Goal: Information Seeking & Learning: Learn about a topic

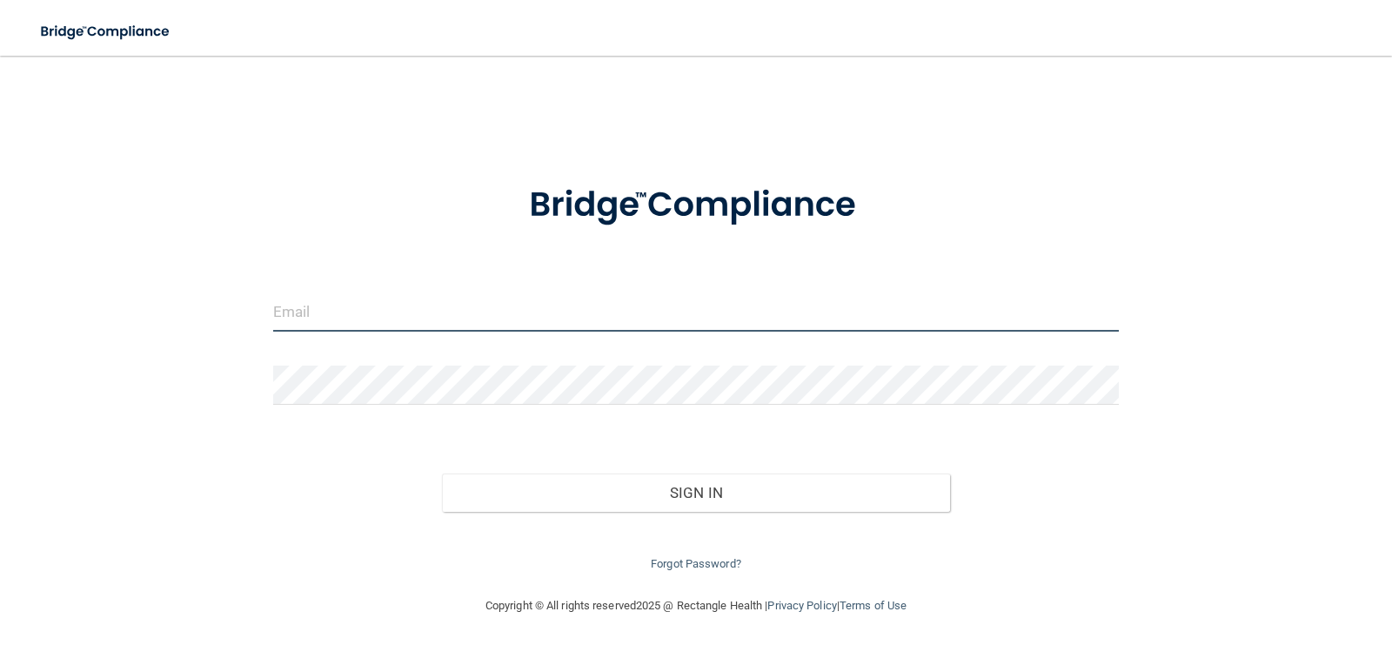
click at [346, 311] on input "email" at bounding box center [696, 311] width 847 height 39
type input "[EMAIL_ADDRESS][DOMAIN_NAME]"
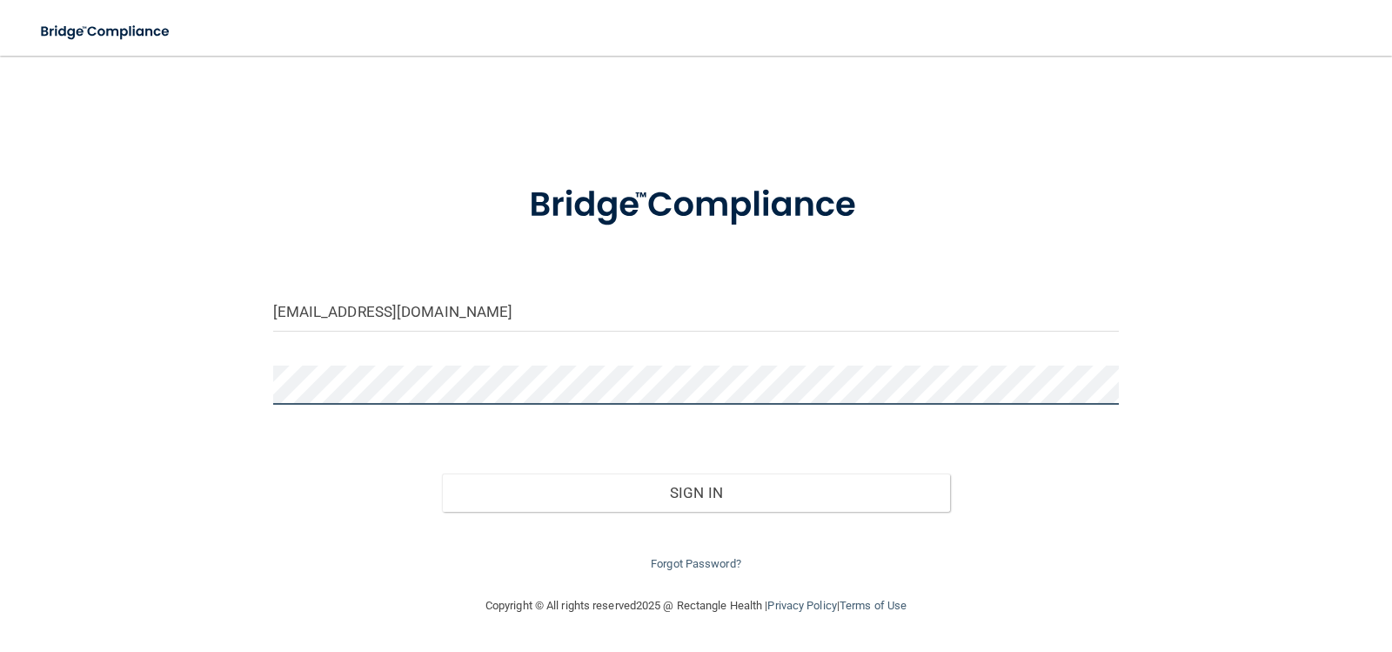
click at [442, 473] on button "Sign In" at bounding box center [696, 492] width 508 height 38
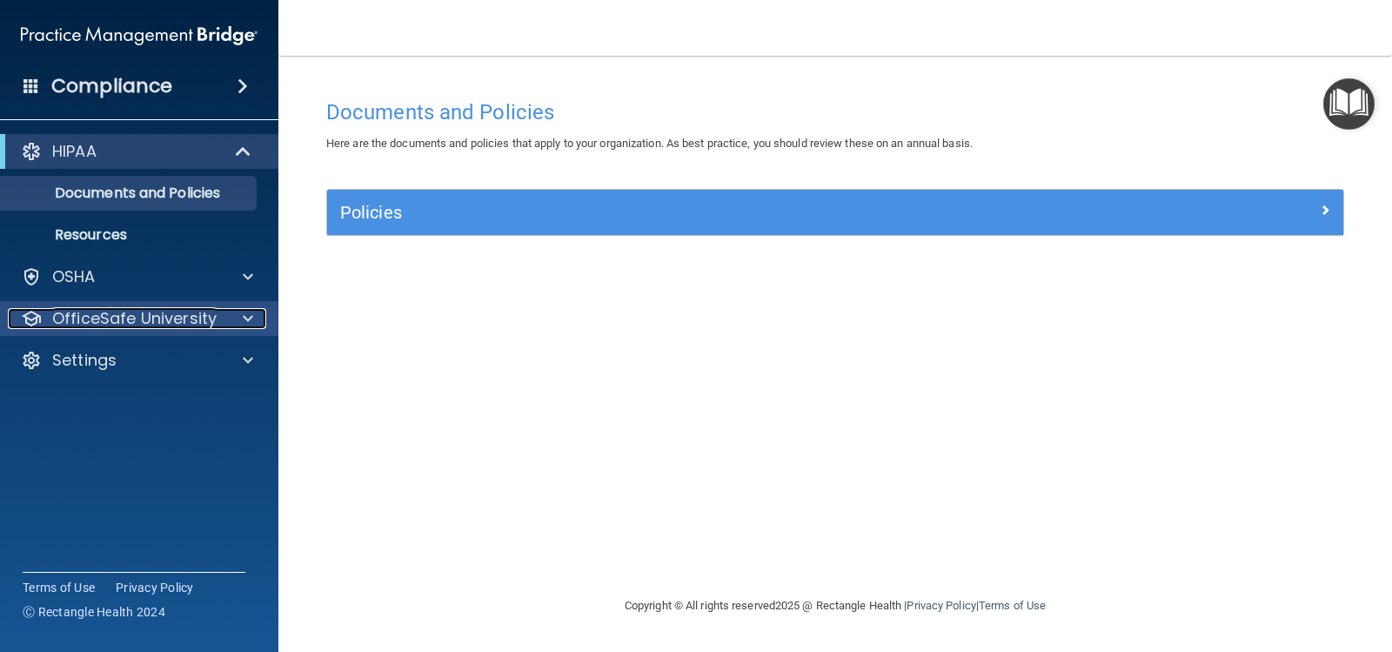
click at [125, 315] on p "OfficeSafe University" at bounding box center [134, 318] width 164 height 21
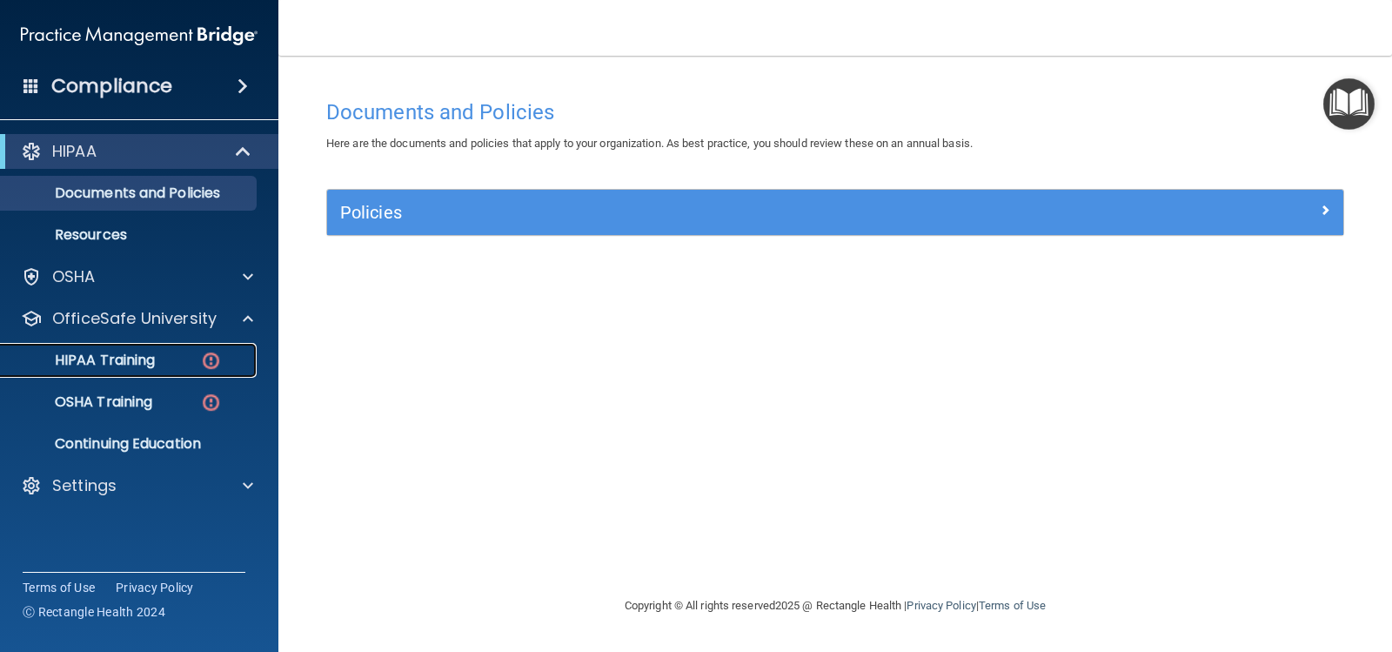
click at [144, 354] on p "HIPAA Training" at bounding box center [83, 359] width 144 height 17
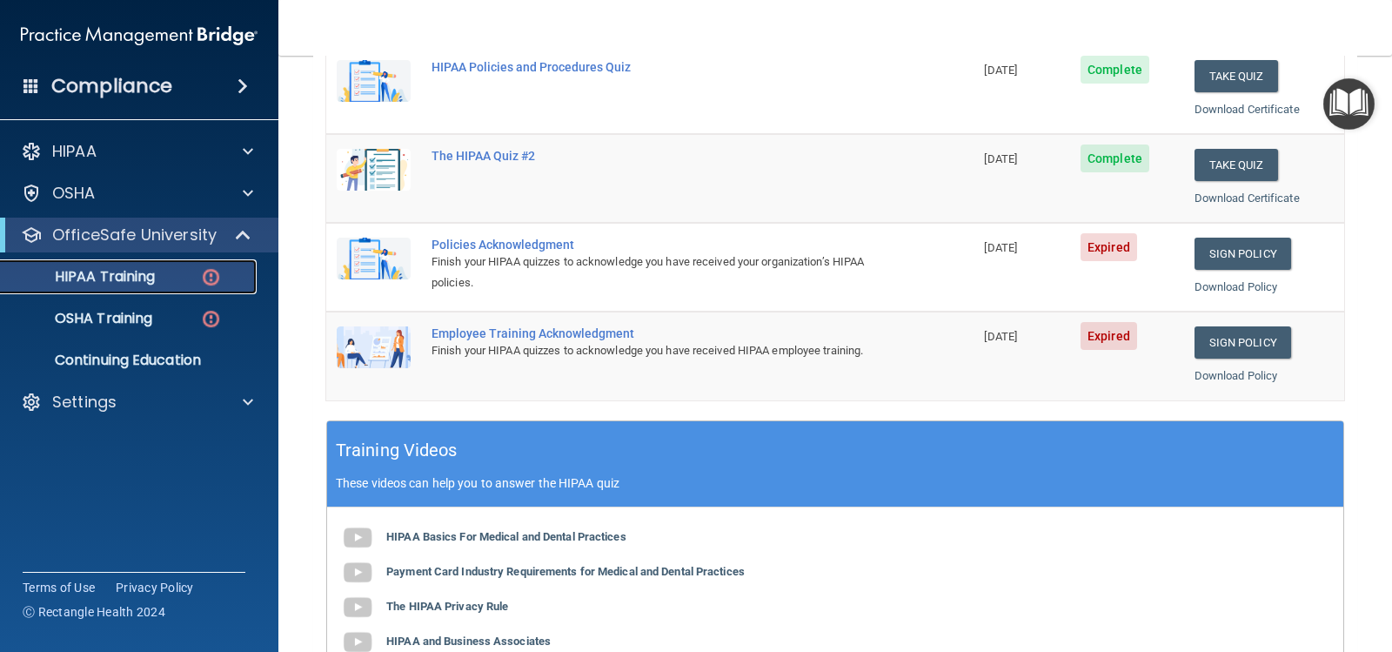
scroll to position [348, 0]
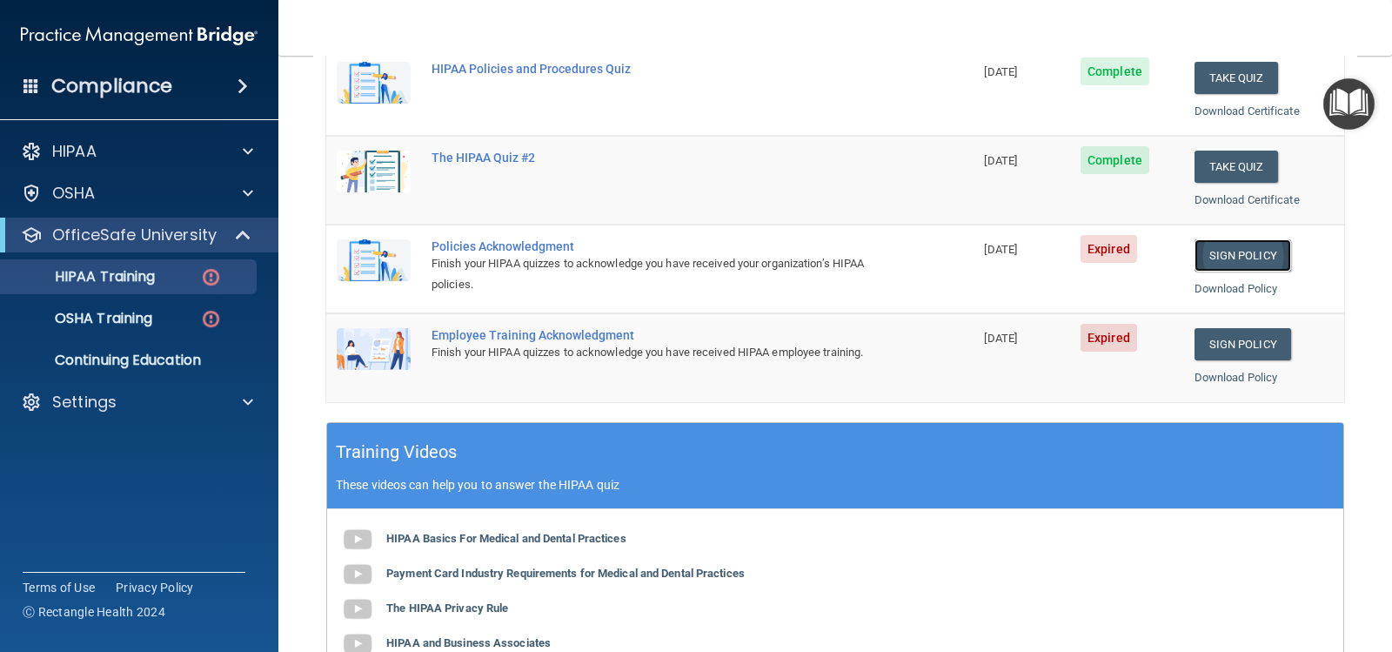
click at [1208, 252] on link "Sign Policy" at bounding box center [1242, 255] width 97 height 32
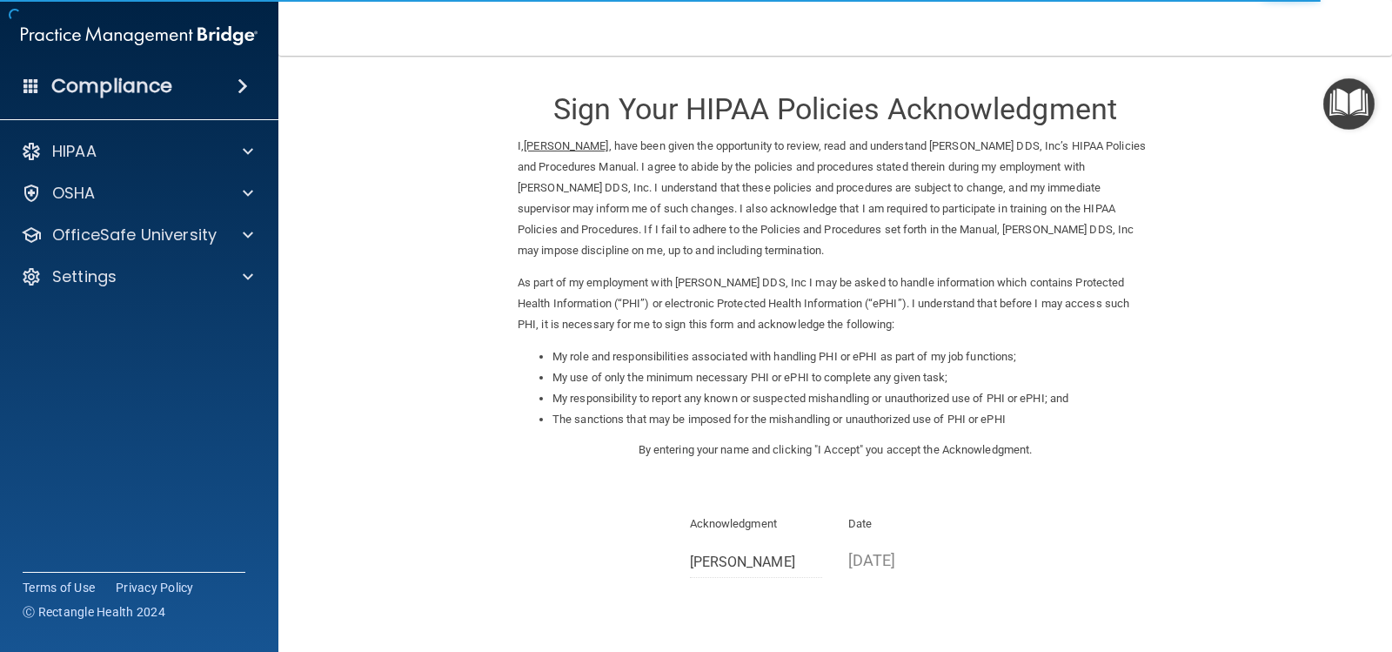
click at [807, 285] on p "As part of my employment with [PERSON_NAME] DDS, Inc I may be asked to handle i…" at bounding box center [835, 303] width 635 height 63
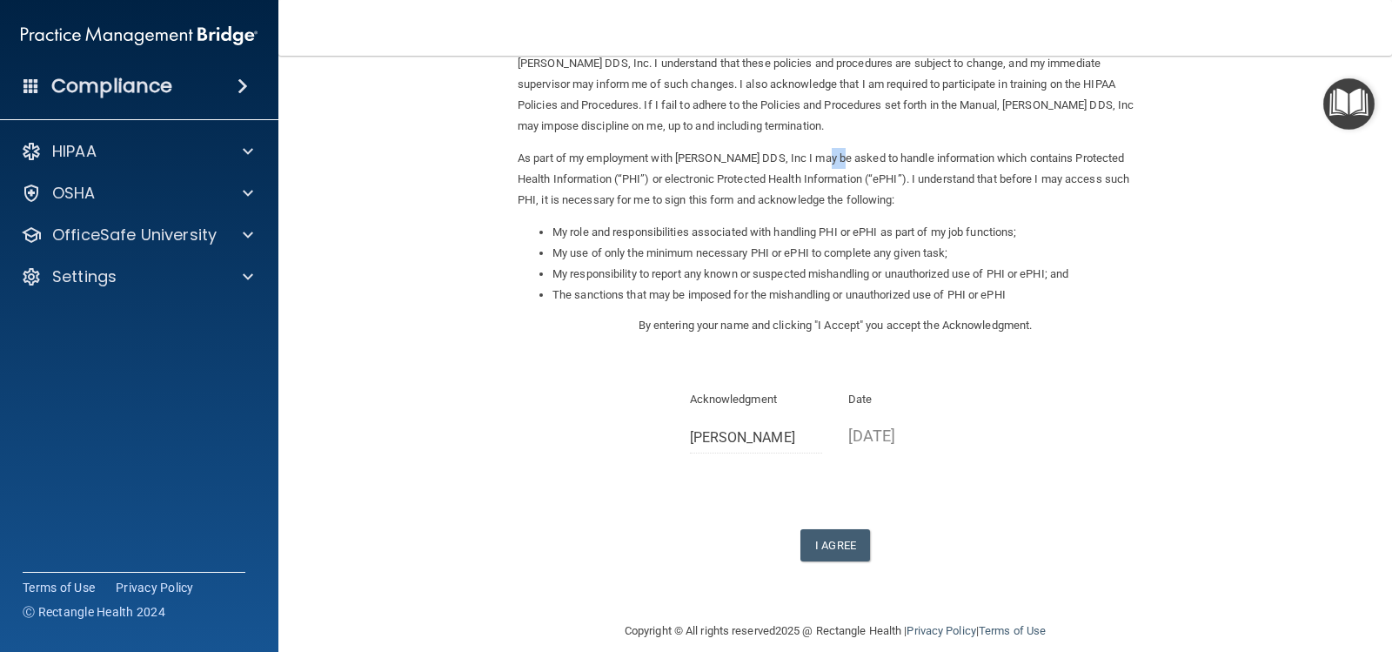
scroll to position [145, 0]
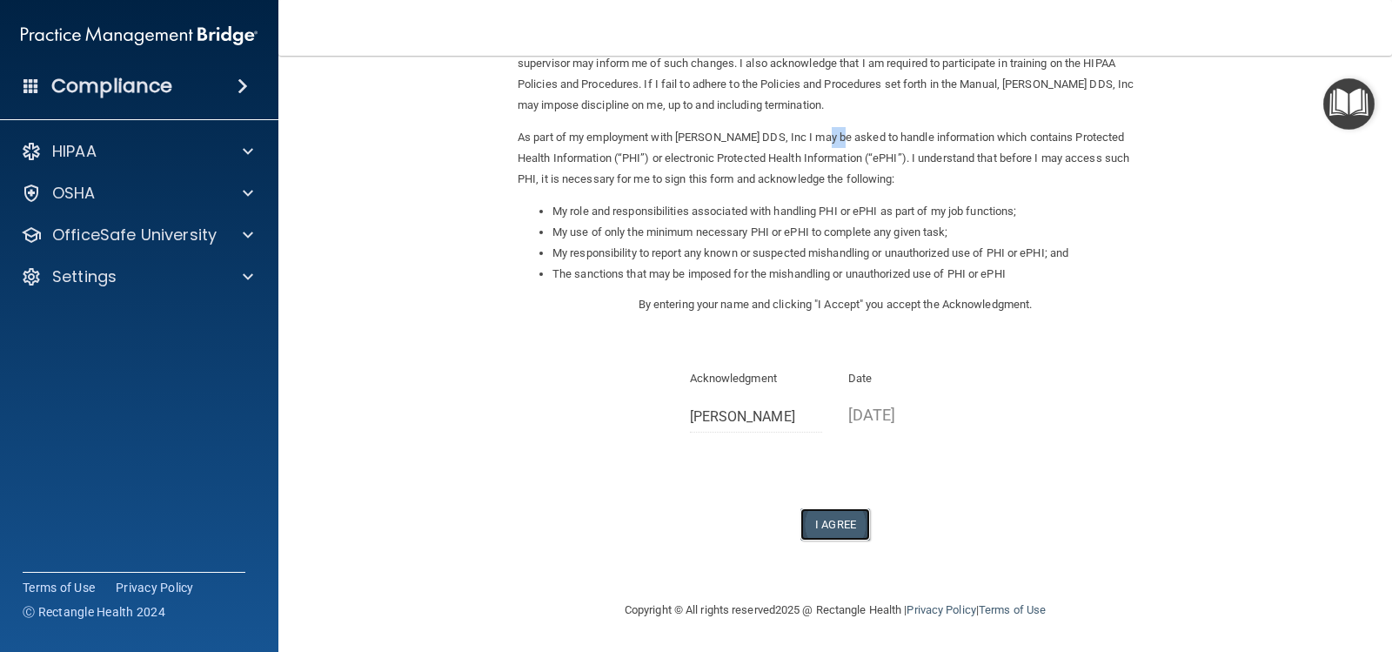
click at [821, 522] on button "I Agree" at bounding box center [835, 524] width 70 height 32
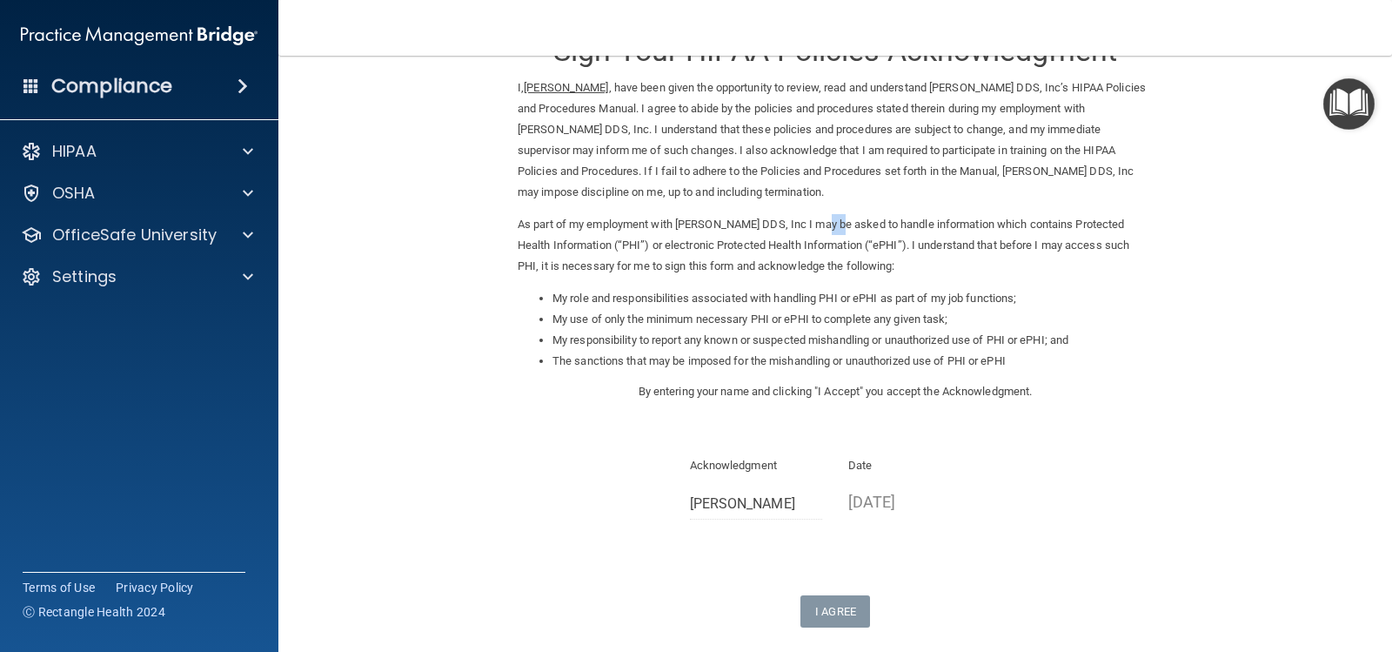
scroll to position [87, 0]
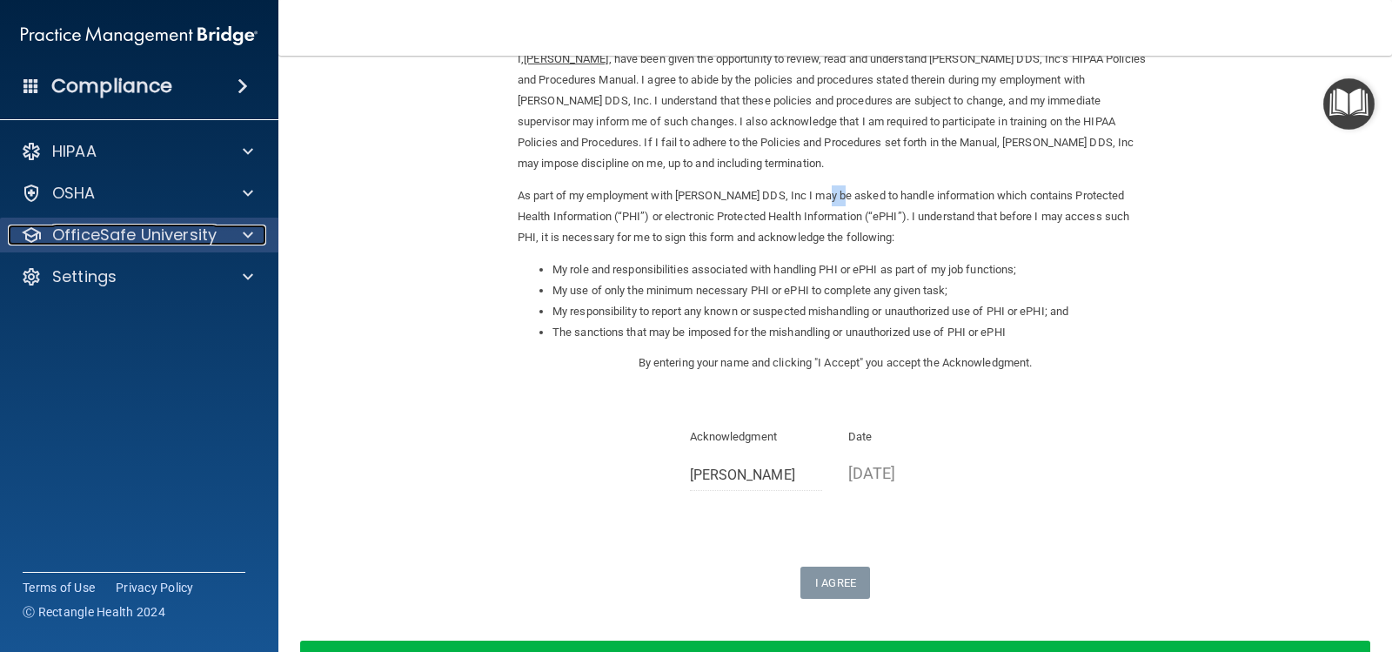
click at [137, 229] on p "OfficeSafe University" at bounding box center [134, 234] width 164 height 21
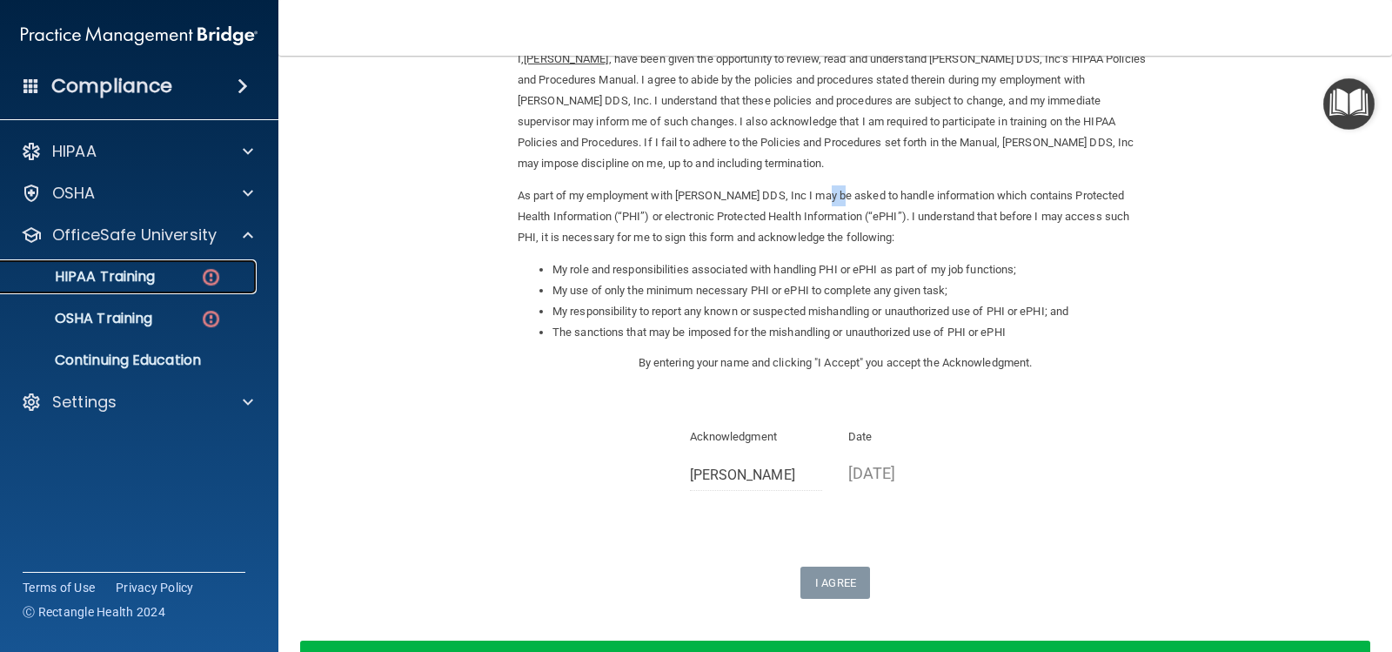
click at [151, 284] on p "HIPAA Training" at bounding box center [83, 276] width 144 height 17
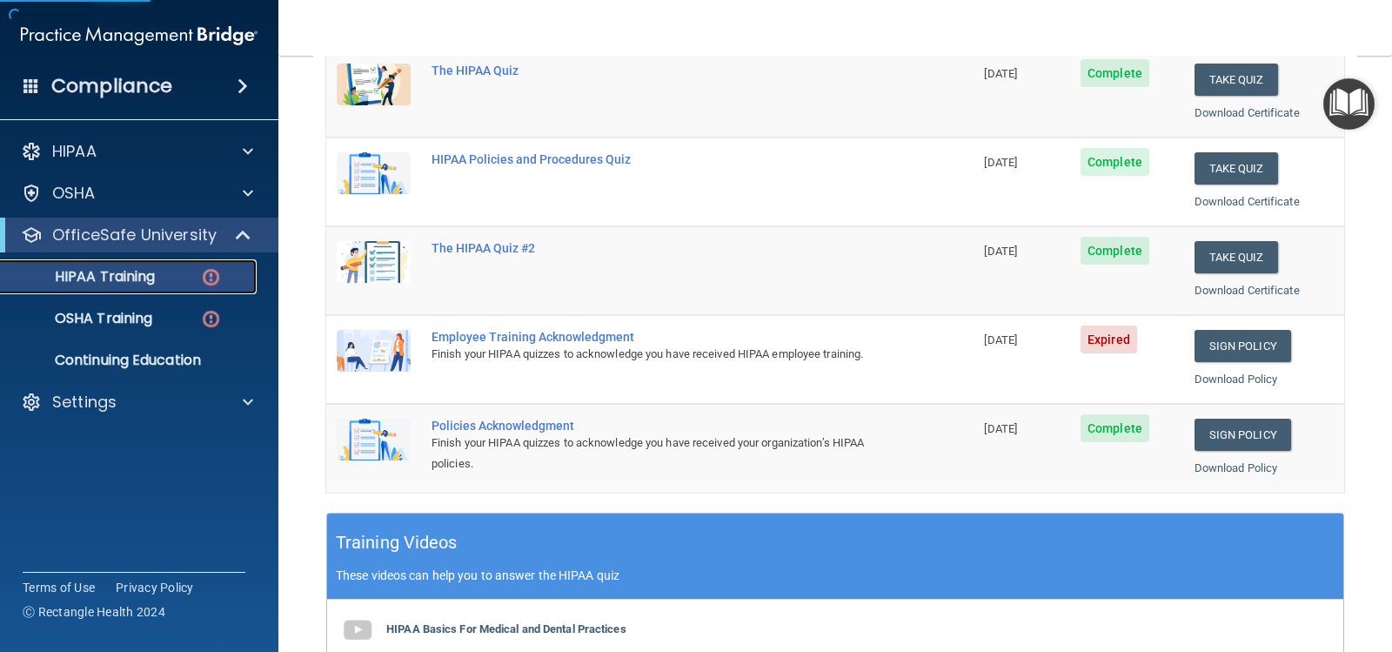
scroll to position [261, 0]
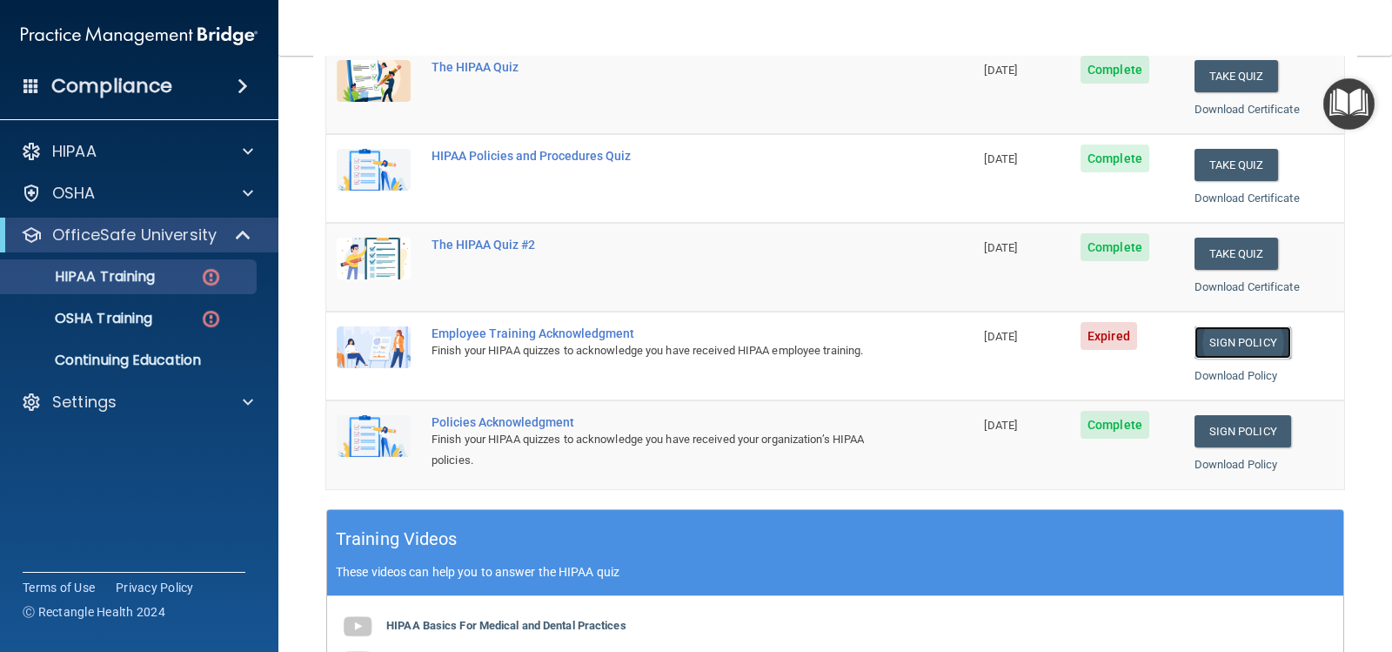
click at [1231, 338] on link "Sign Policy" at bounding box center [1242, 342] width 97 height 32
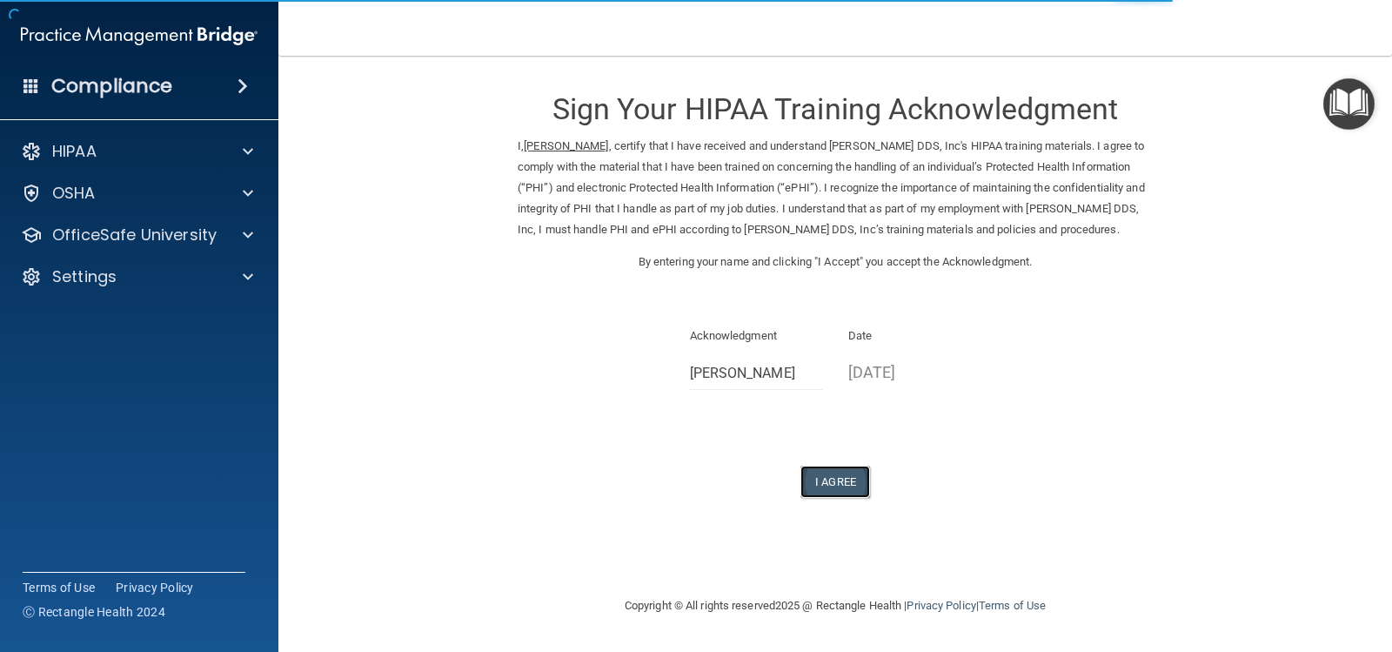
click at [830, 490] on button "I Agree" at bounding box center [835, 481] width 70 height 32
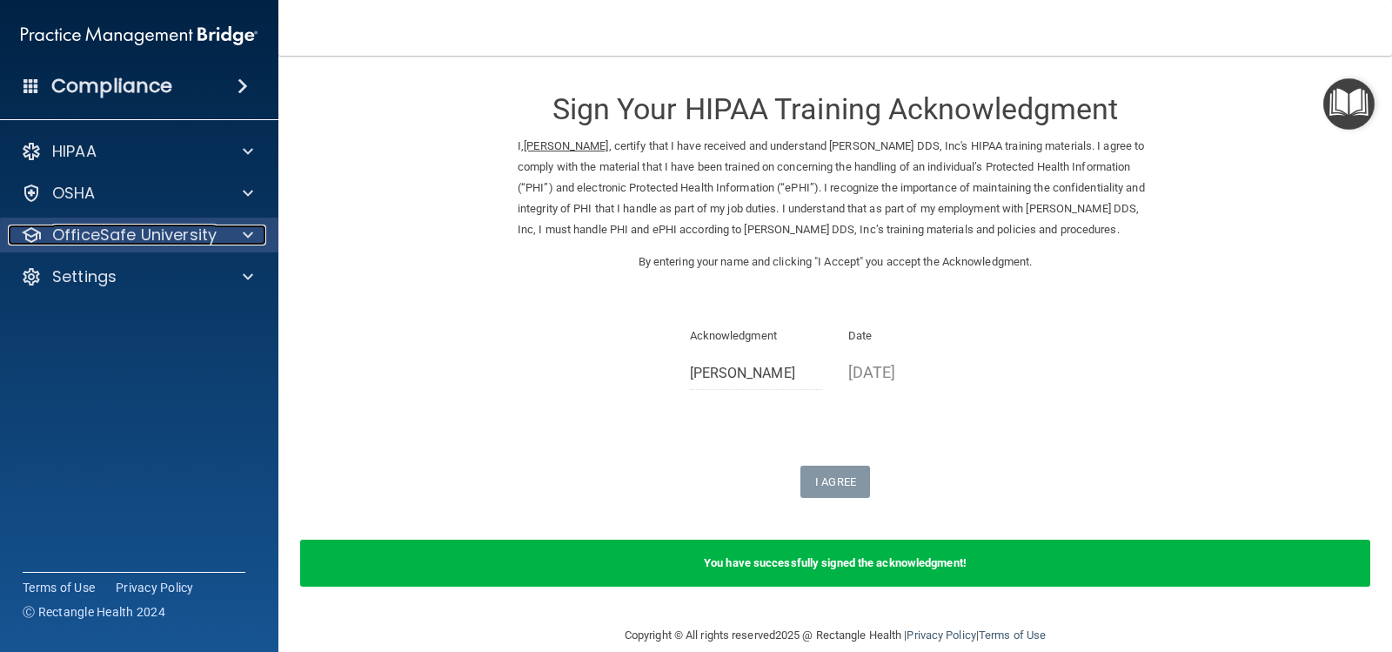
click at [170, 244] on p "OfficeSafe University" at bounding box center [134, 234] width 164 height 21
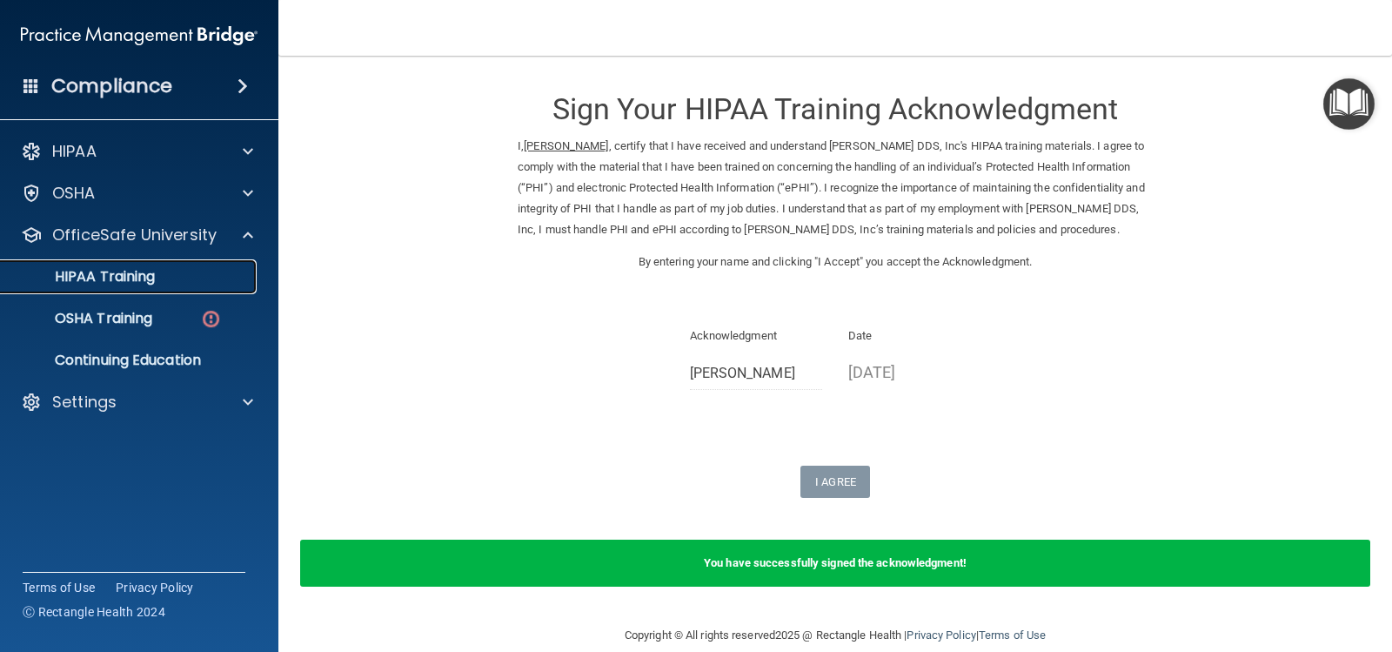
click at [185, 288] on link "HIPAA Training" at bounding box center [120, 276] width 274 height 35
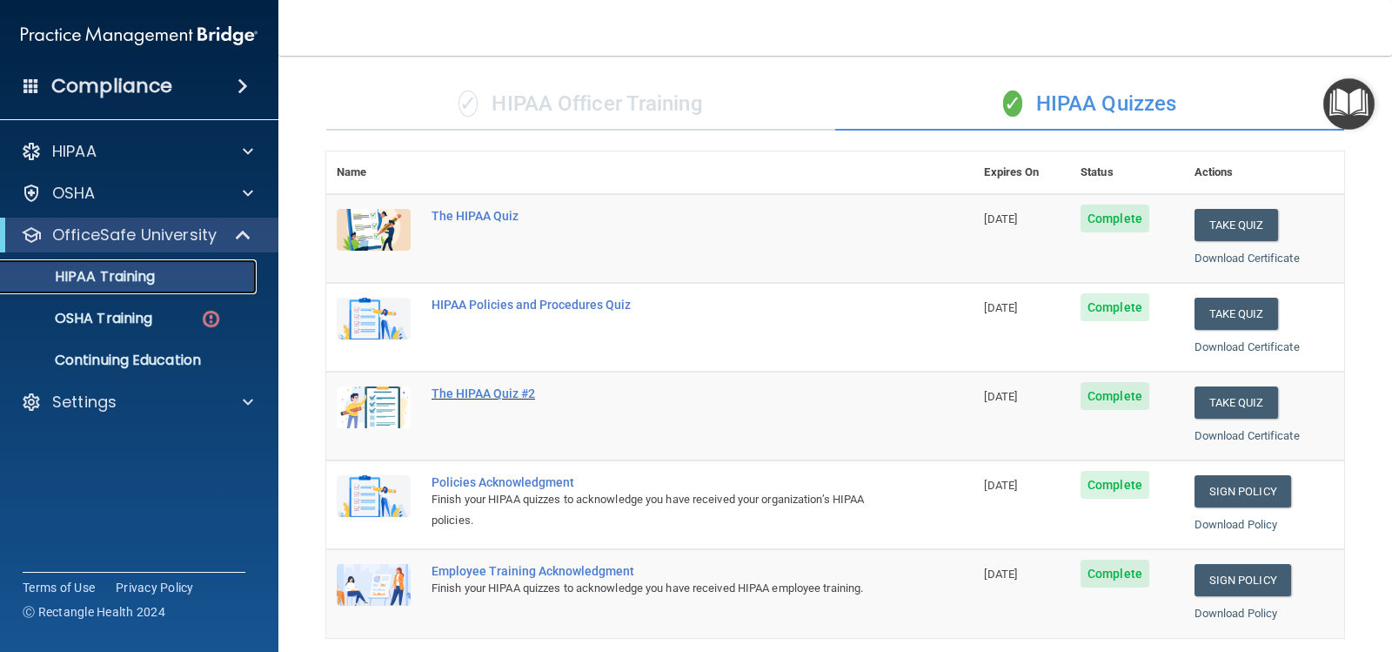
scroll to position [87, 0]
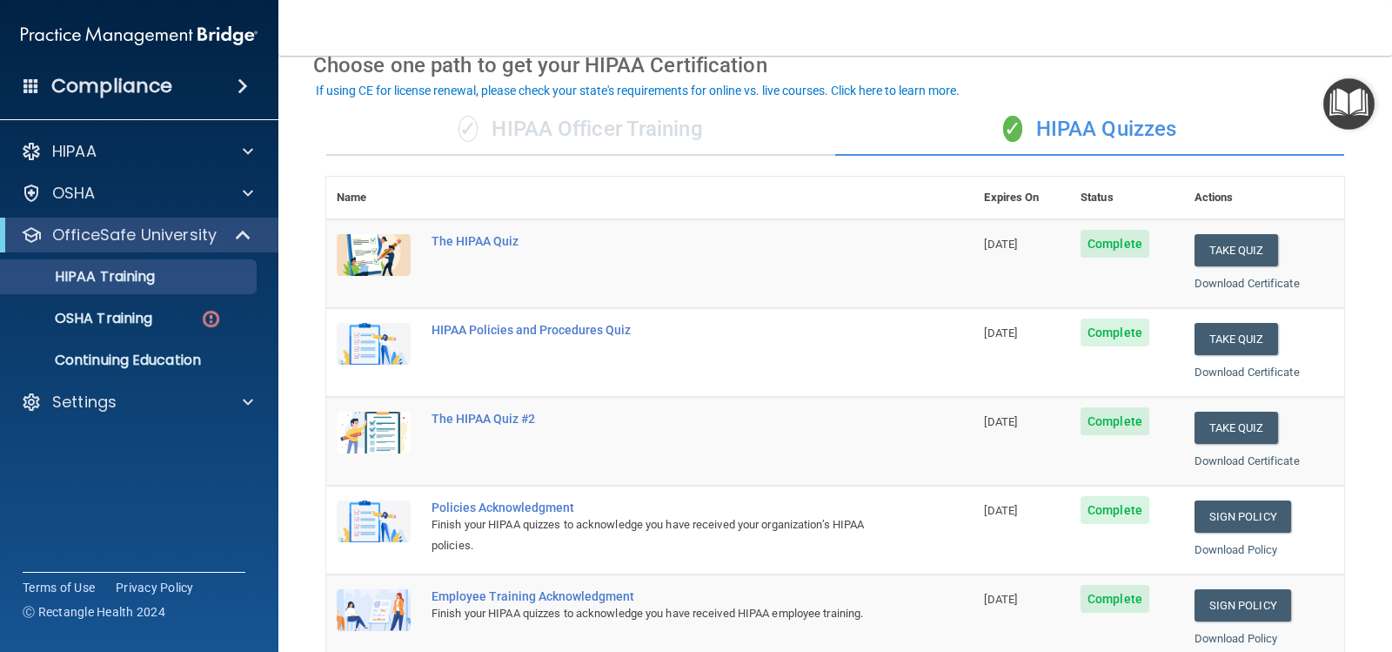
click at [692, 125] on div "✓ HIPAA Officer Training" at bounding box center [580, 130] width 509 height 52
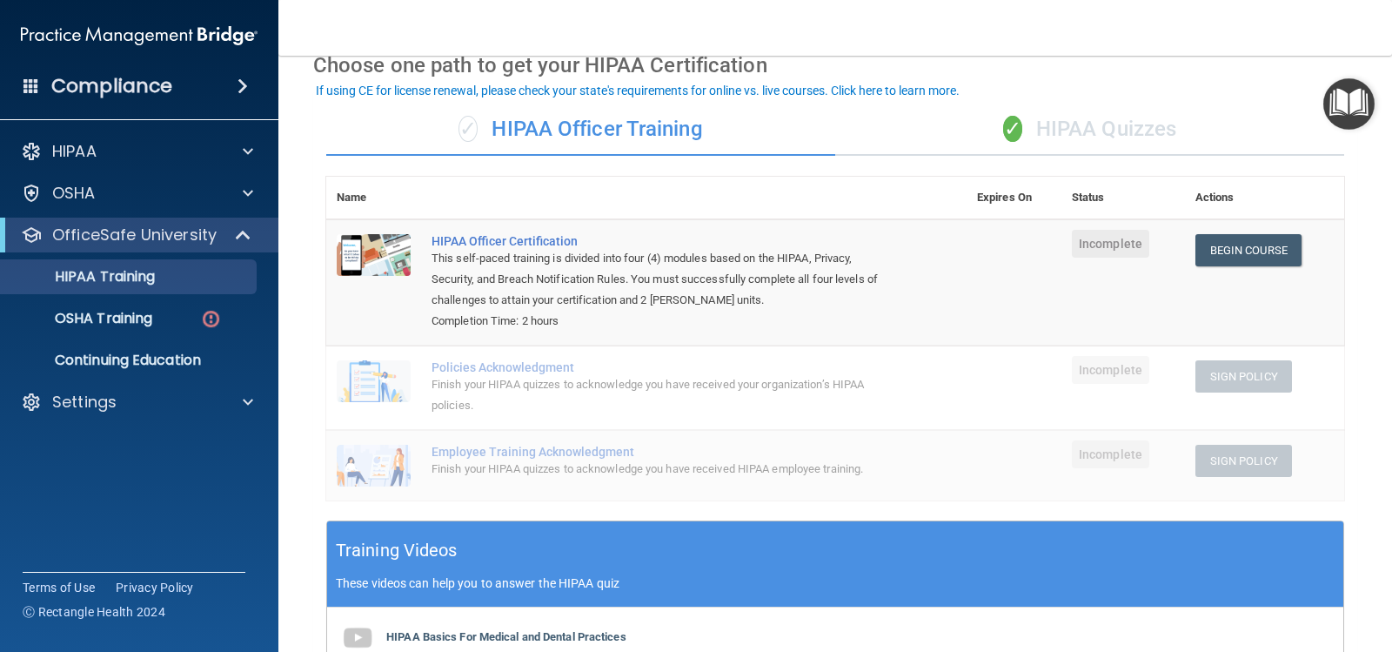
click at [1016, 130] on div "✓ HIPAA Quizzes" at bounding box center [1089, 130] width 509 height 52
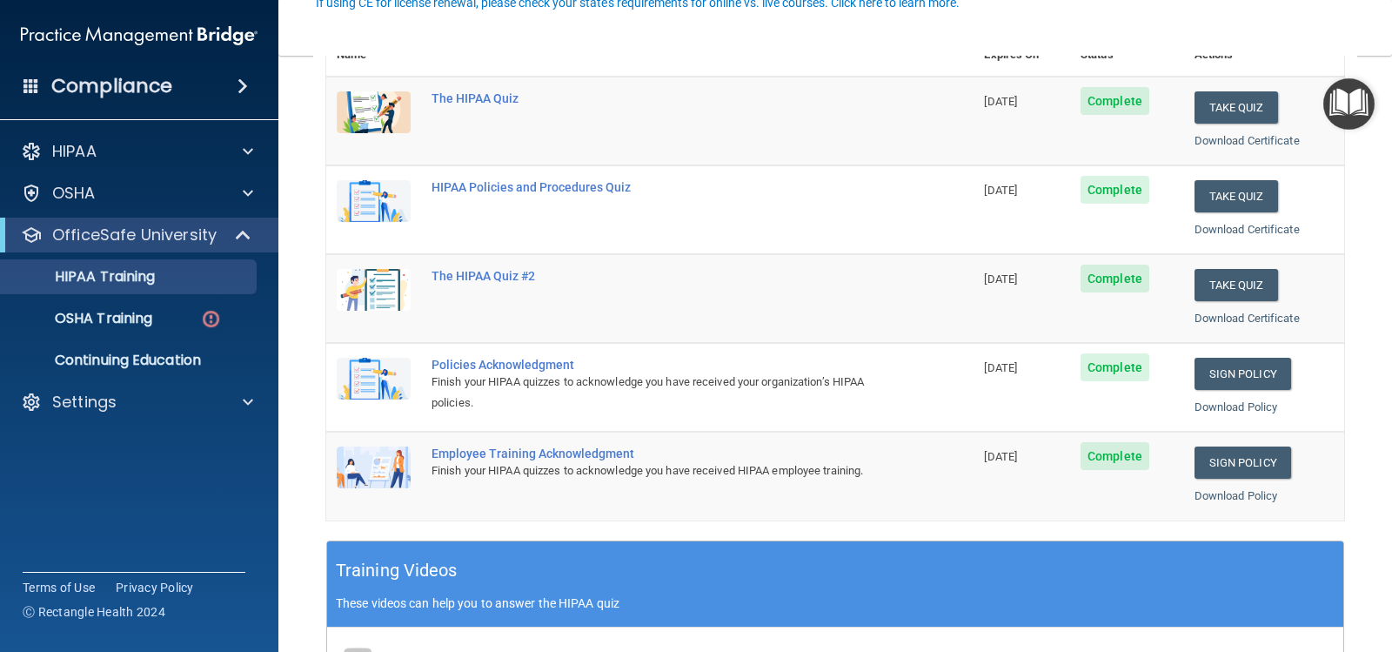
scroll to position [261, 0]
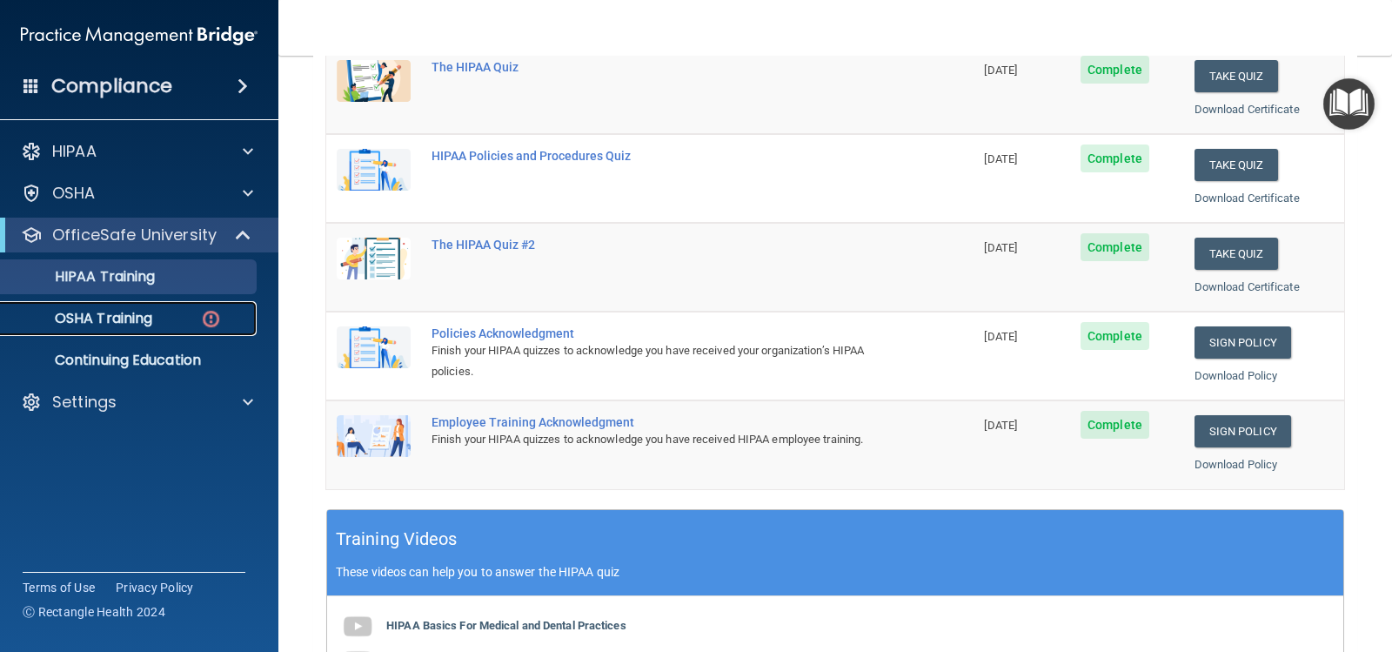
click at [173, 310] on div "OSHA Training" at bounding box center [130, 318] width 238 height 17
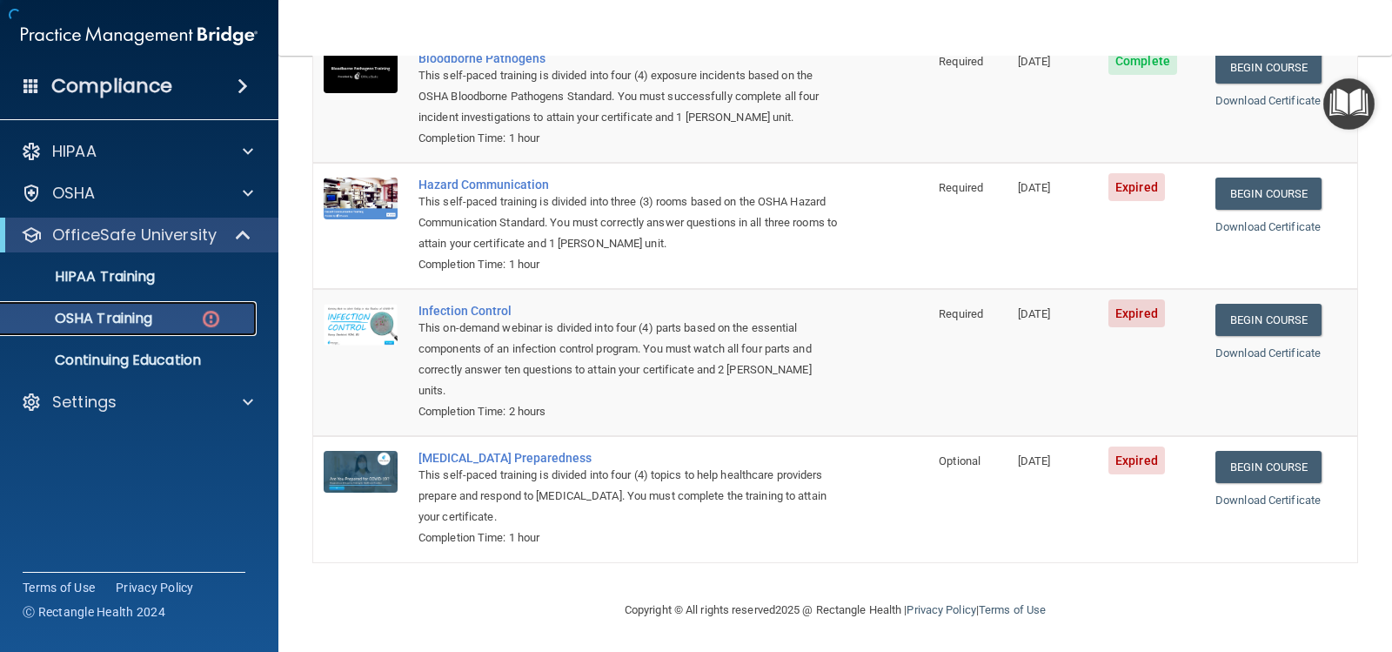
scroll to position [191, 0]
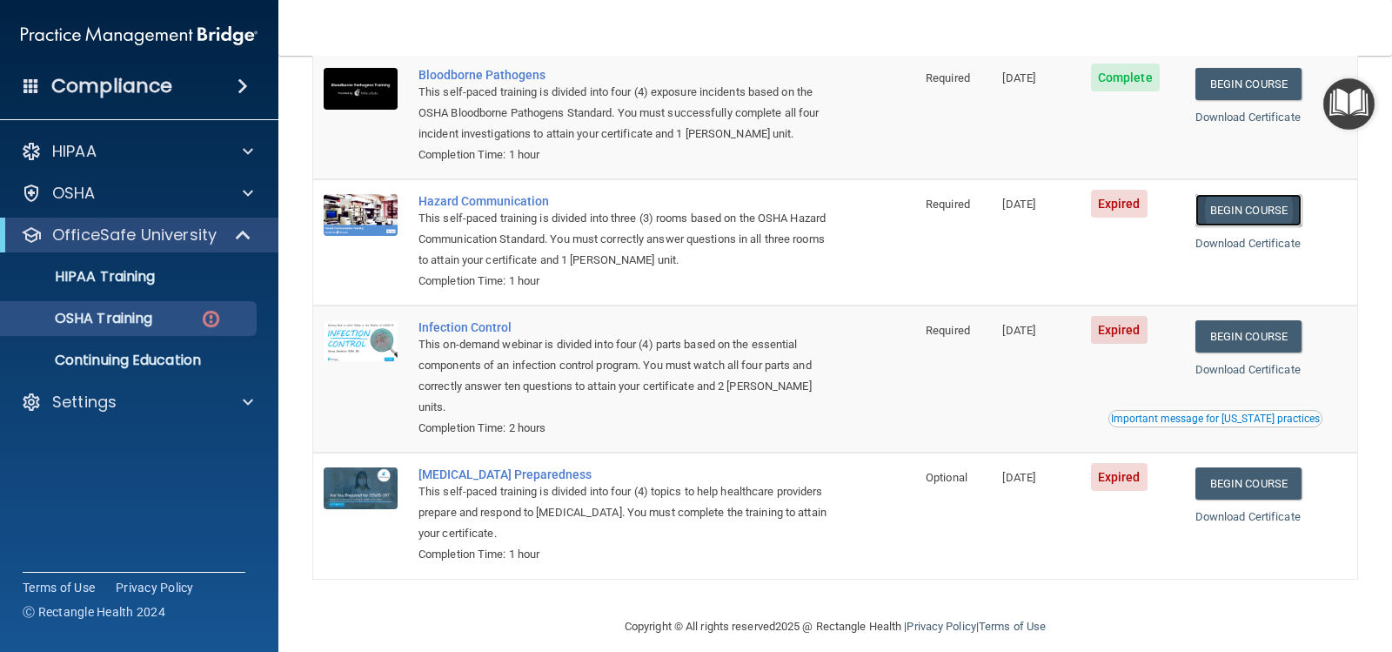
click at [1238, 202] on link "Begin Course" at bounding box center [1248, 210] width 106 height 32
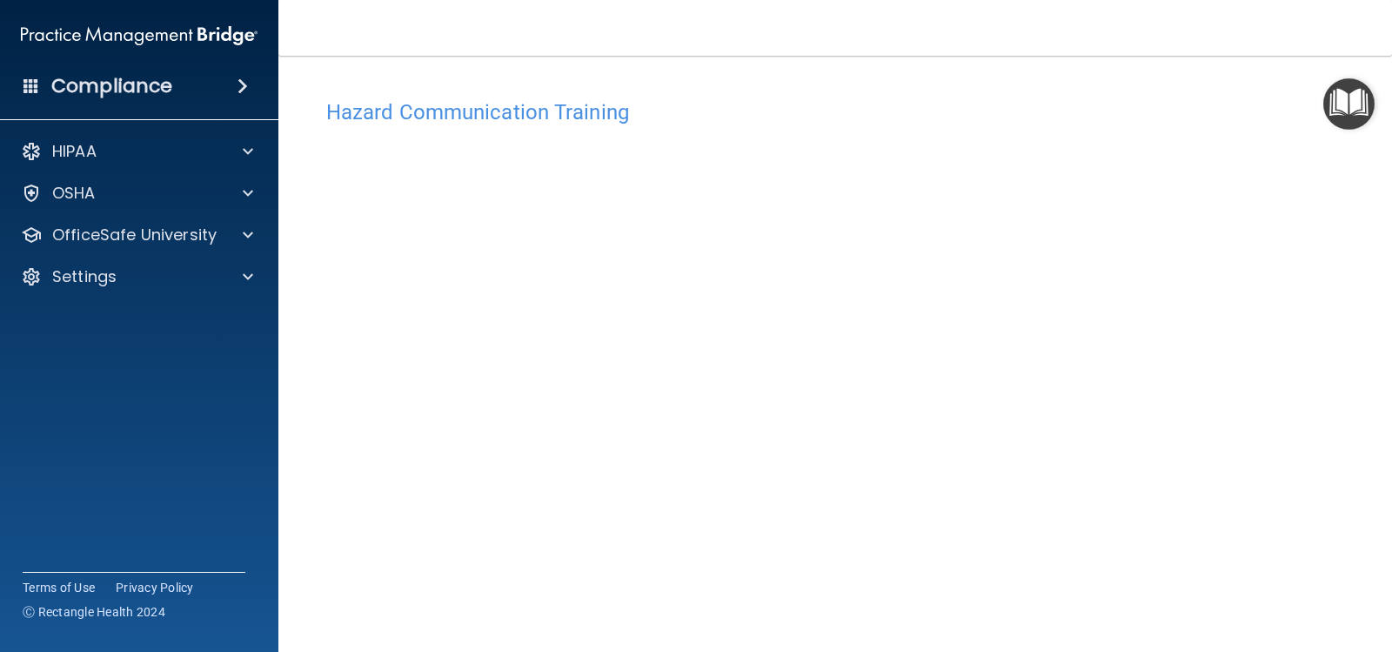
scroll to position [3, 0]
click at [188, 234] on p "OfficeSafe University" at bounding box center [134, 234] width 164 height 21
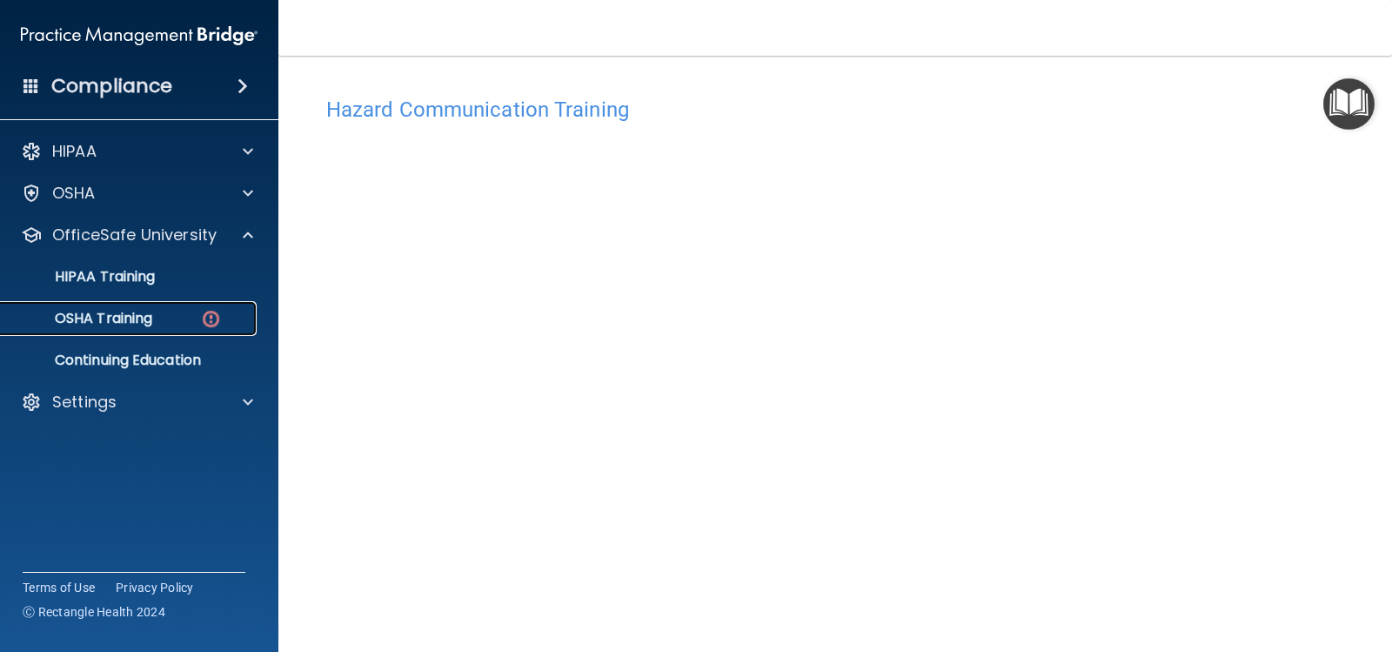
click at [200, 318] on img at bounding box center [211, 319] width 22 height 22
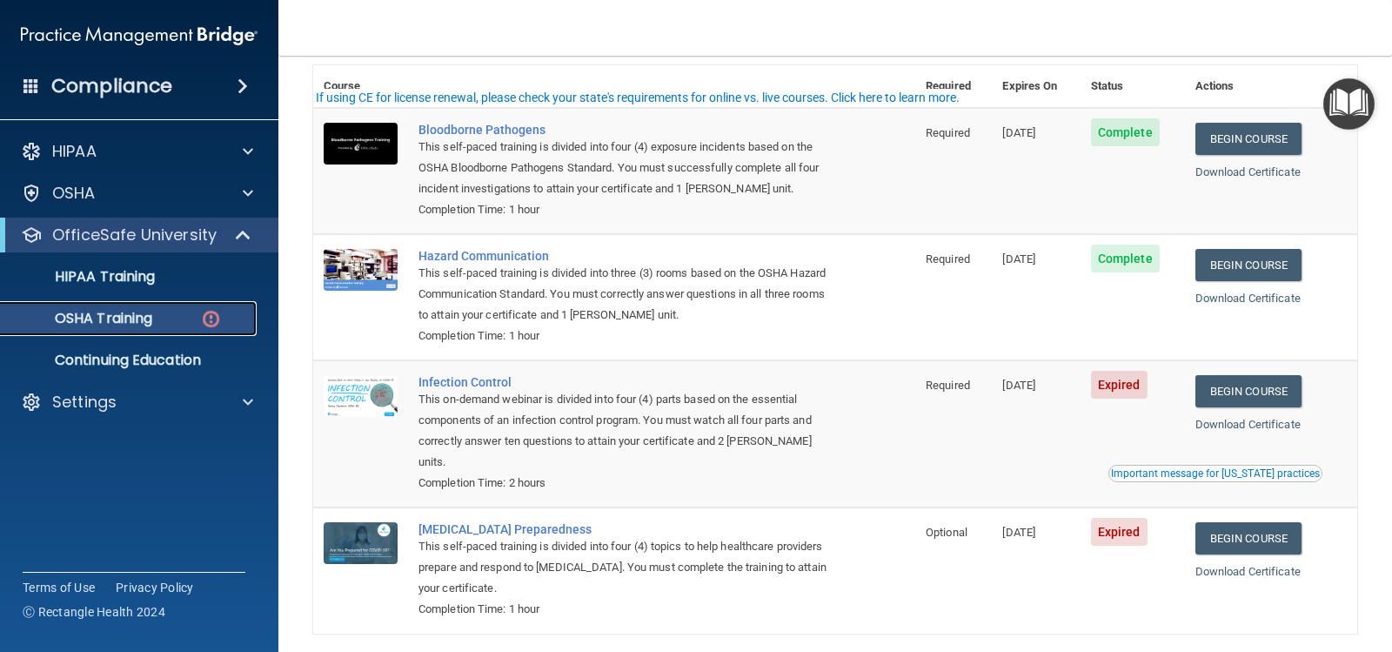
scroll to position [177, 0]
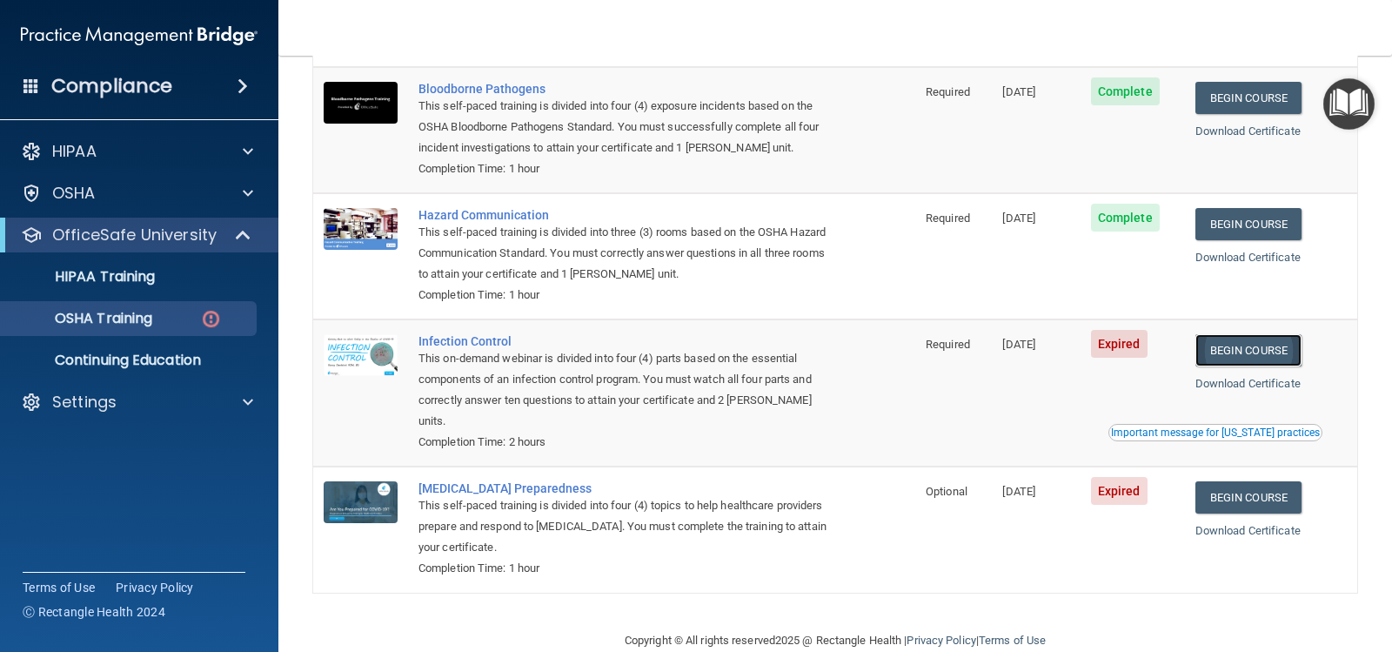
click at [1221, 351] on link "Begin Course" at bounding box center [1248, 350] width 106 height 32
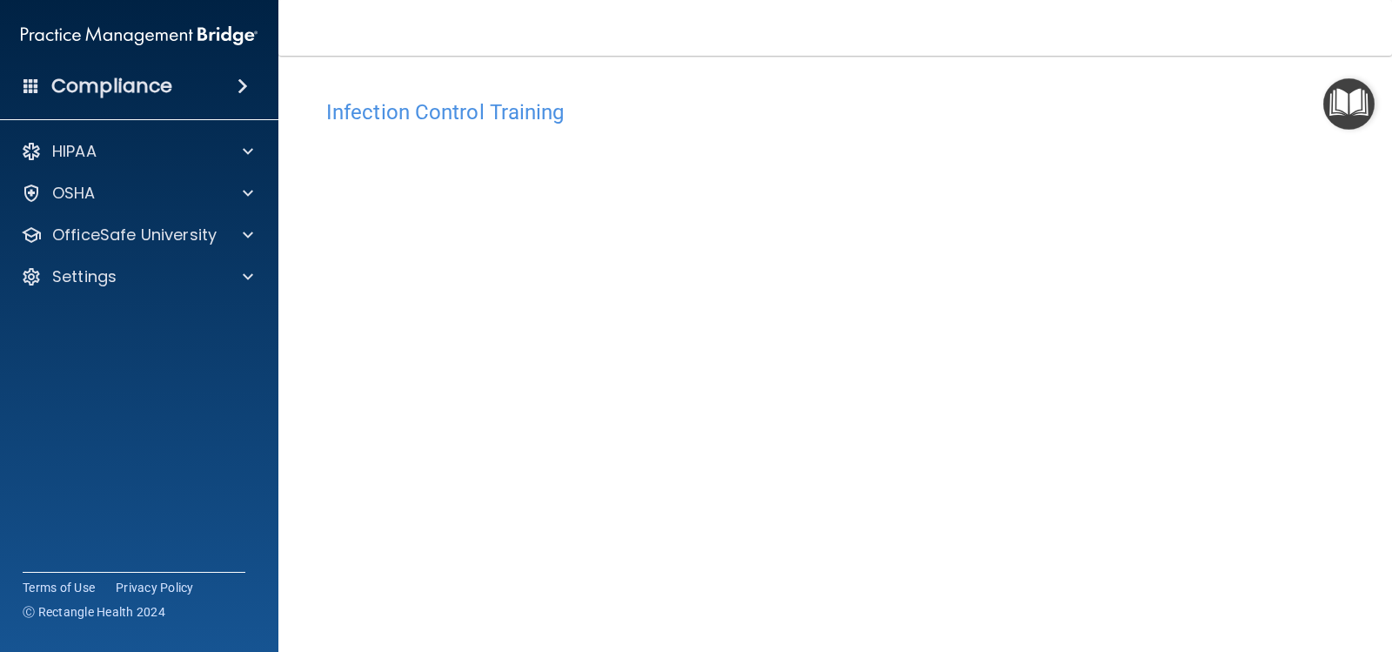
scroll to position [87, 0]
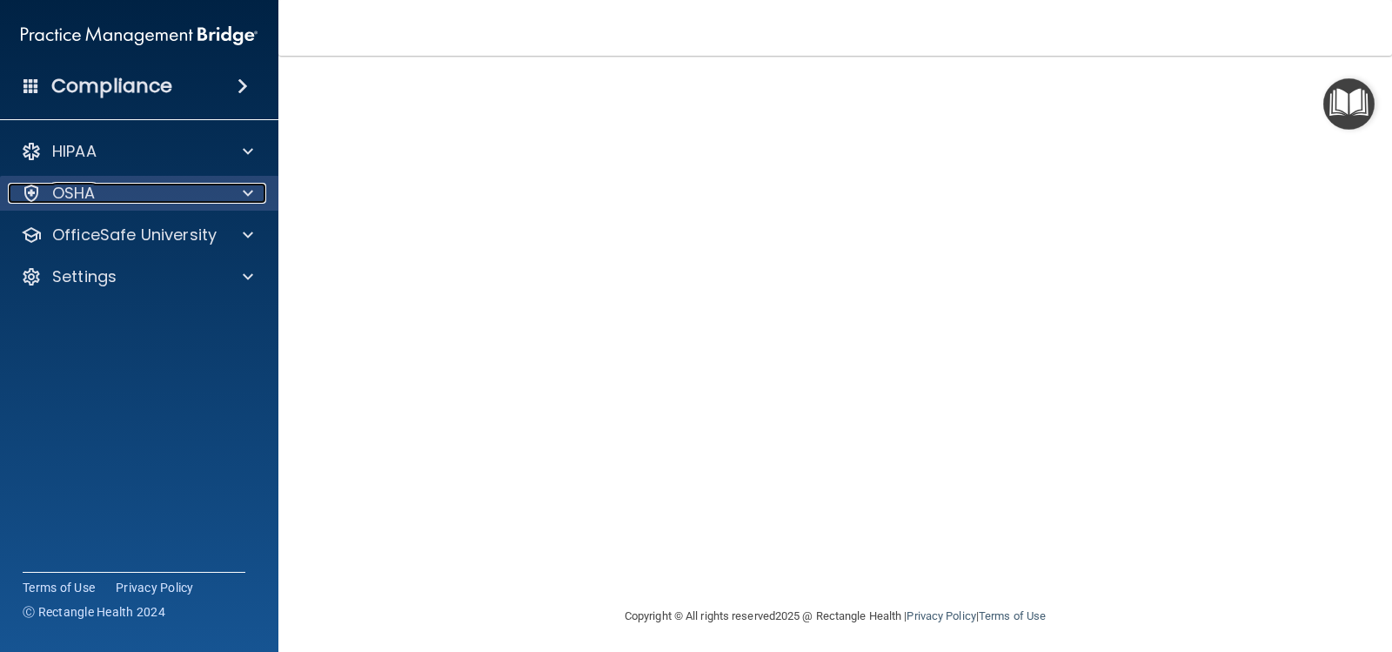
click at [137, 194] on div "OSHA" at bounding box center [116, 193] width 216 height 21
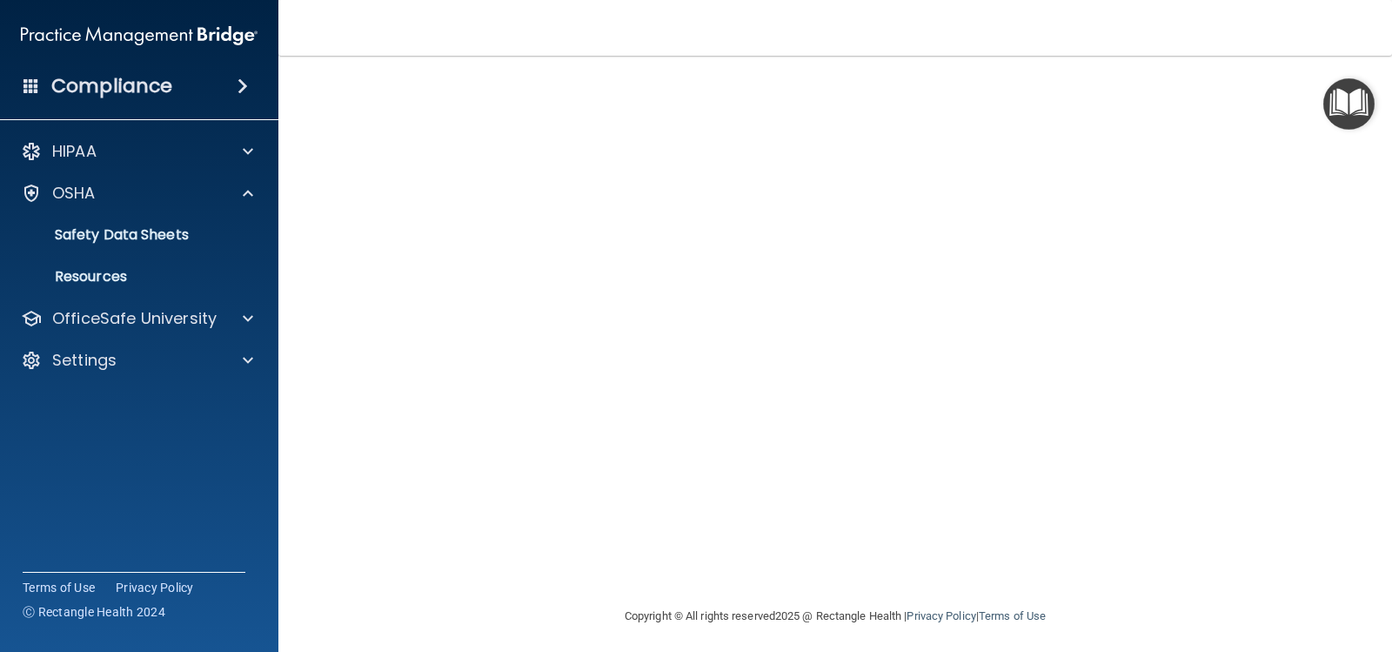
click at [167, 299] on div "HIPAA Documents and Policies Report an Incident Business Associates Emergency P…" at bounding box center [139, 259] width 279 height 264
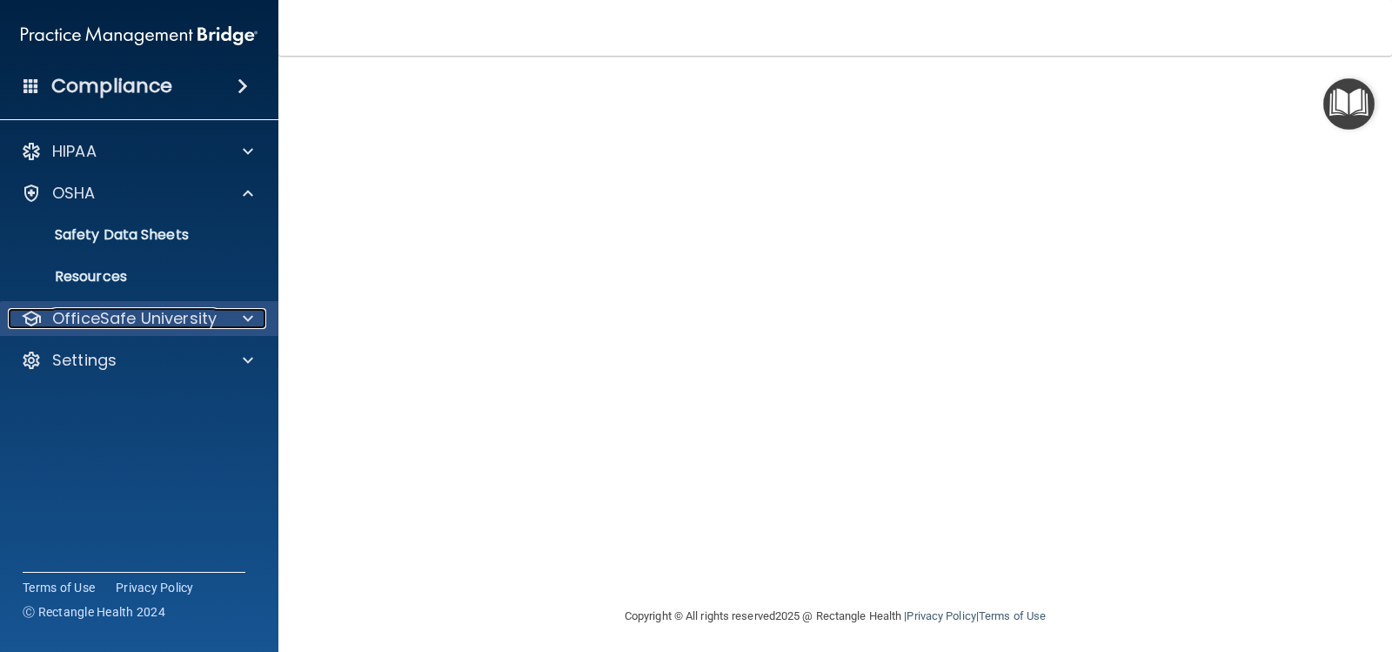
click at [170, 313] on p "OfficeSafe University" at bounding box center [134, 318] width 164 height 21
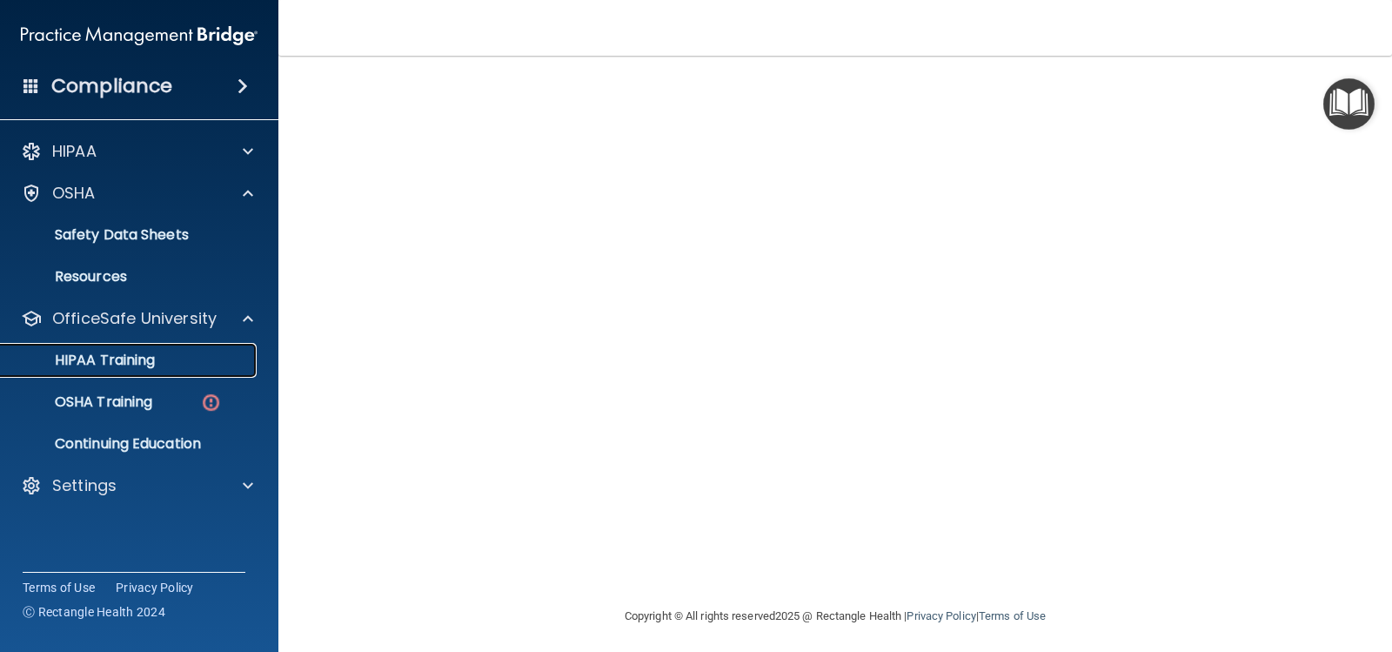
click at [182, 350] on link "HIPAA Training" at bounding box center [120, 360] width 274 height 35
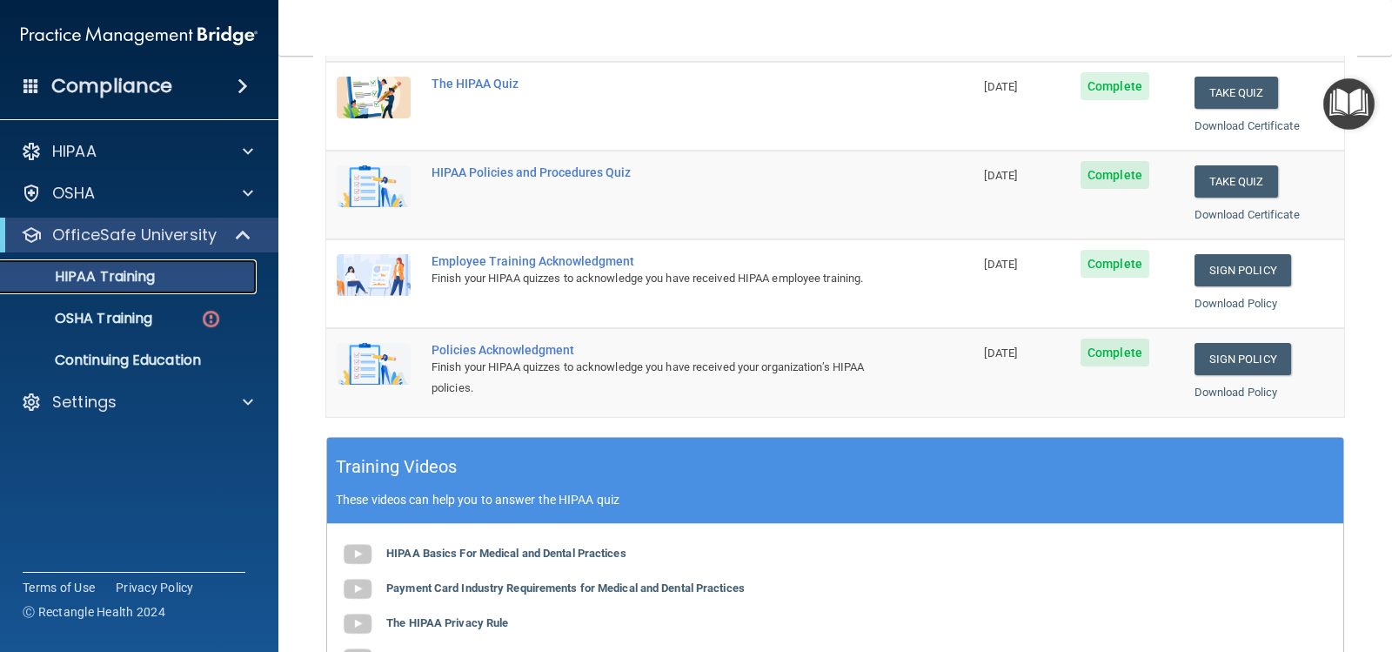
scroll to position [43, 0]
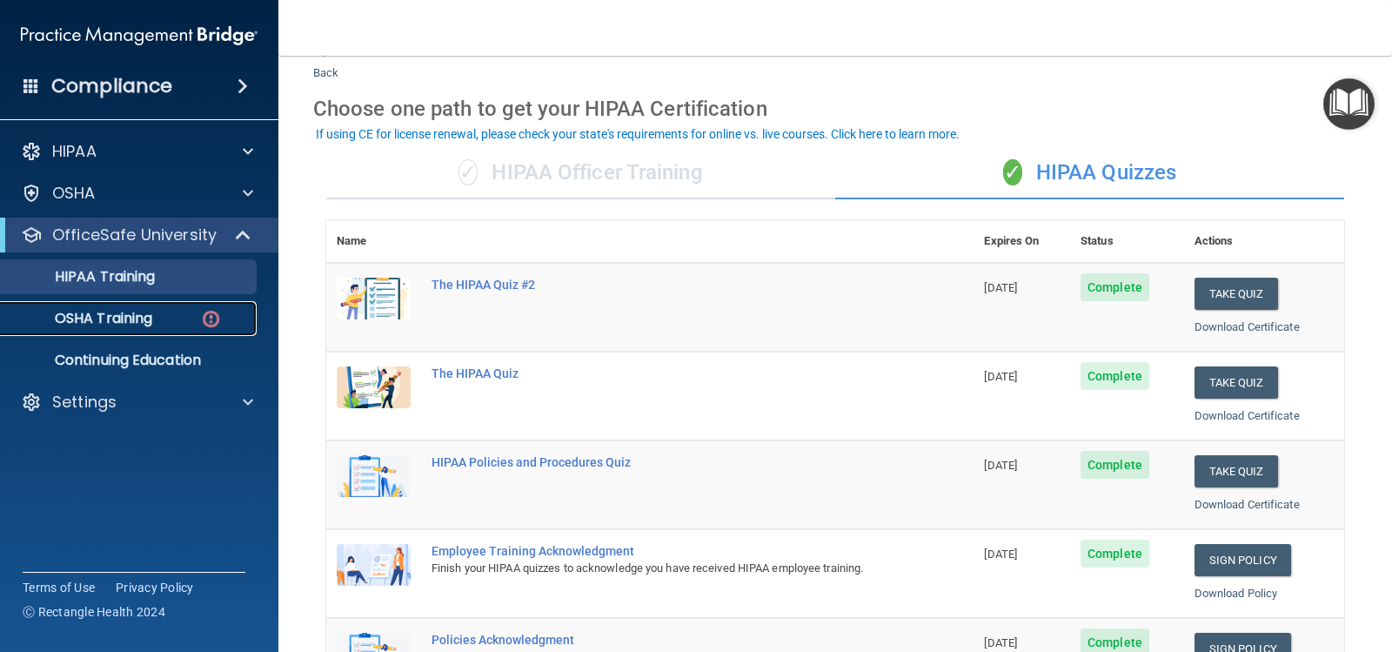
click at [142, 312] on p "OSHA Training" at bounding box center [81, 318] width 141 height 17
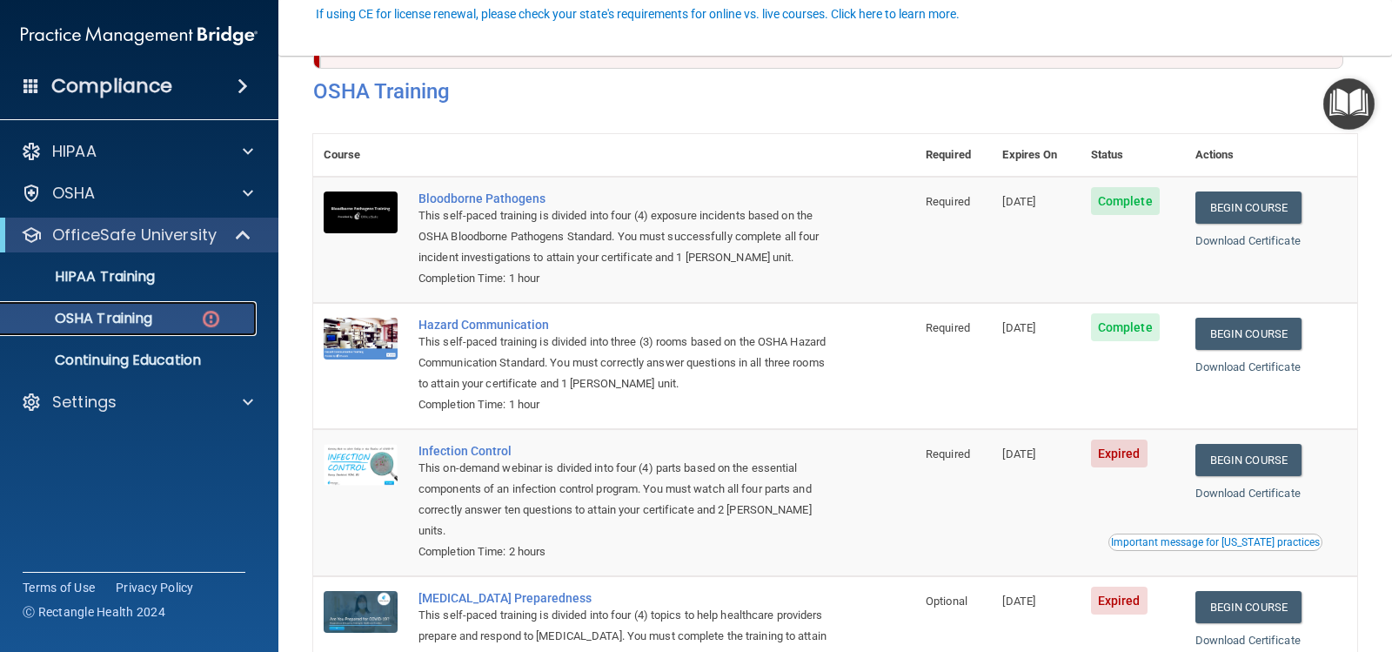
scroll to position [174, 0]
